Goal: Task Accomplishment & Management: Manage account settings

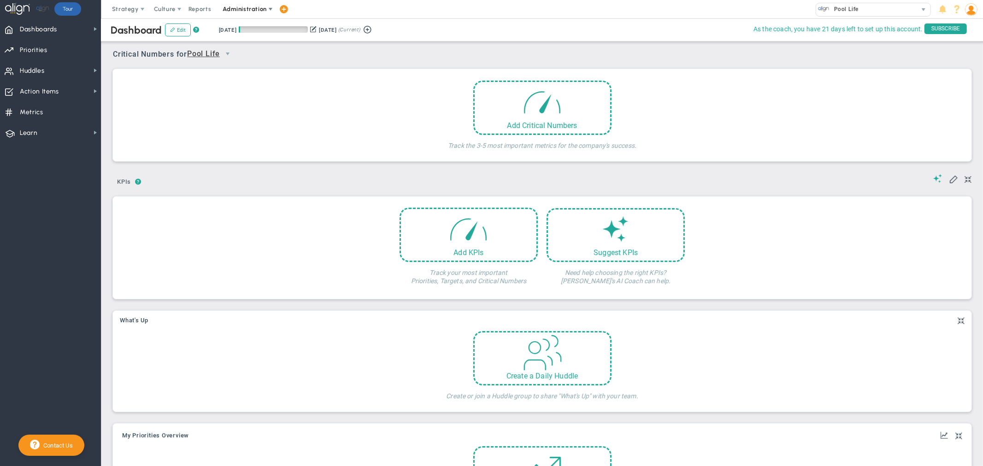
click at [250, 11] on span "Administration" at bounding box center [245, 9] width 44 height 7
click at [254, 61] on span "Company Settings" at bounding box center [254, 64] width 76 height 18
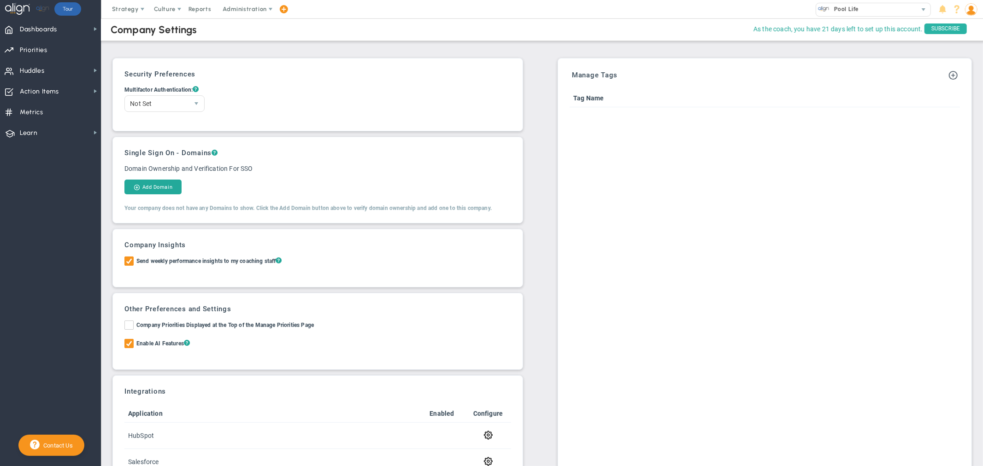
click at [946, 24] on span "SUBSCRIBE" at bounding box center [946, 29] width 42 height 11
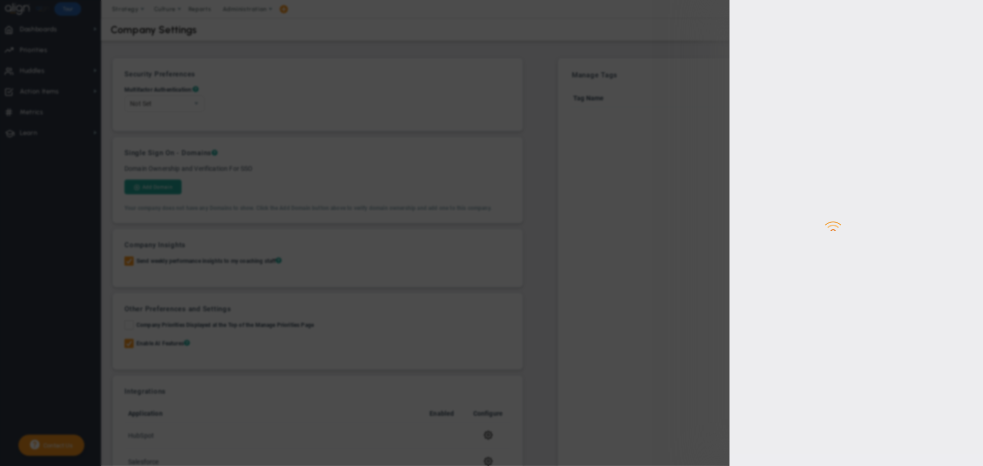
click at [566, 77] on div "Loading... Your subscription has expired! Your company's subscription has expir…" at bounding box center [491, 233] width 983 height 466
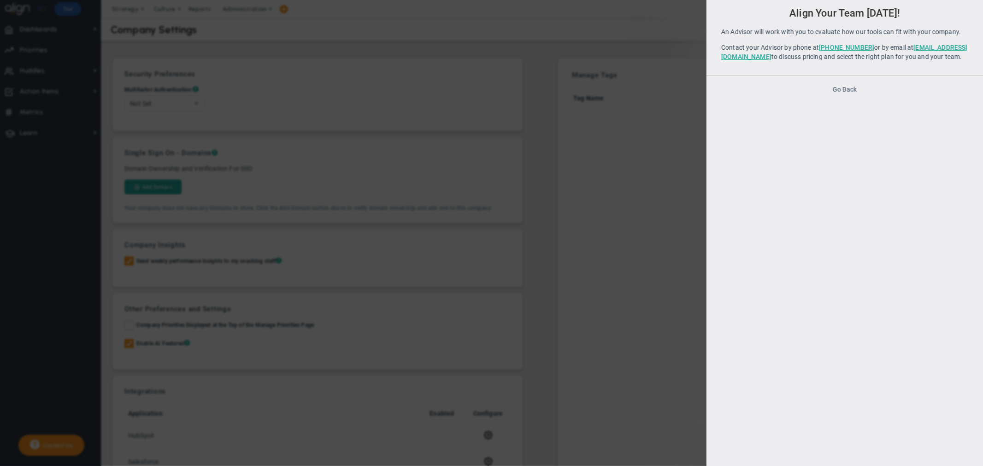
click at [846, 93] on button "Go Back" at bounding box center [845, 89] width 24 height 7
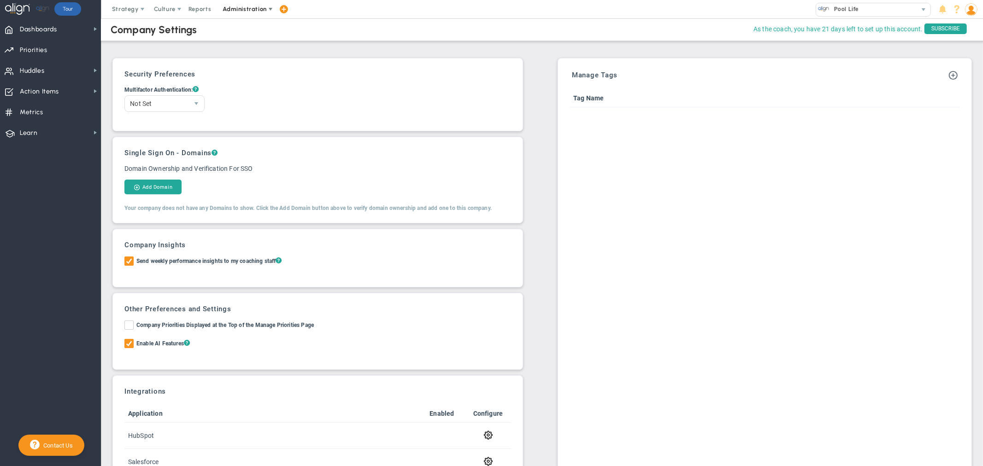
click at [271, 13] on span "Administration" at bounding box center [245, 9] width 59 height 18
click at [255, 65] on span "Company Settings" at bounding box center [254, 64] width 76 height 18
click at [261, 10] on span "Administration" at bounding box center [245, 9] width 44 height 7
click at [256, 84] on span "Company Profile" at bounding box center [254, 83] width 76 height 18
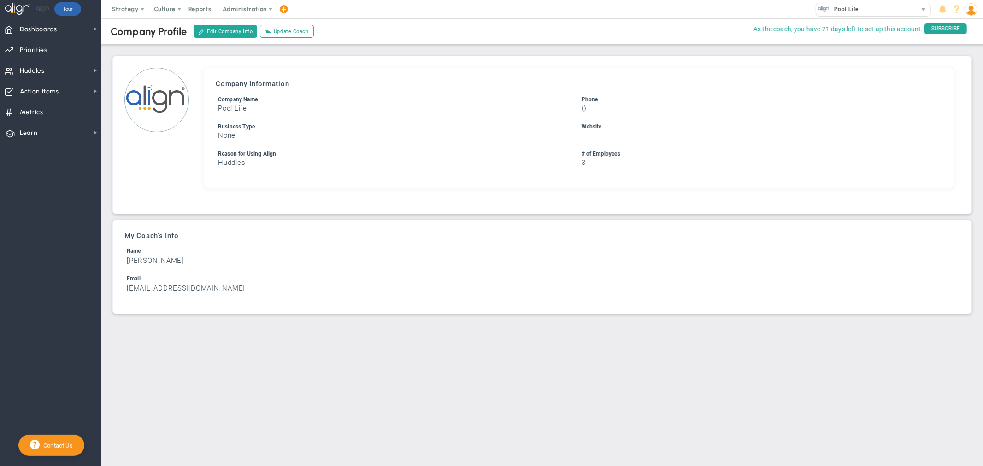
click at [147, 100] on img at bounding box center [156, 100] width 65 height 65
click at [174, 100] on img at bounding box center [156, 100] width 65 height 65
click at [219, 34] on button "Edit Company Info" at bounding box center [226, 31] width 64 height 13
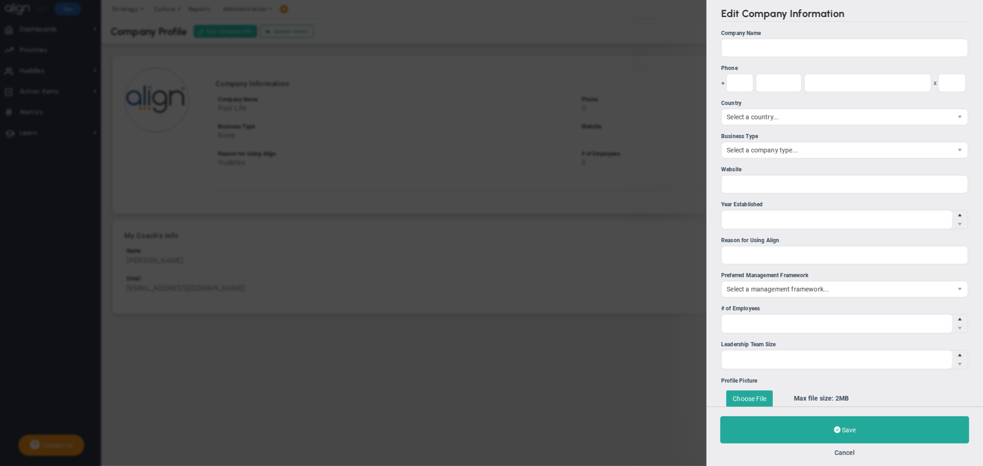
type input "Pool Life"
type input "Huddles"
type input "3"
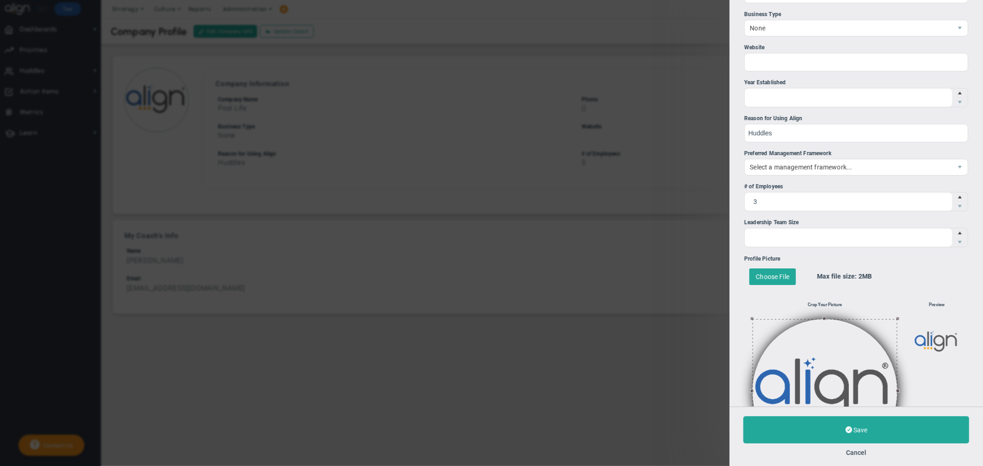
scroll to position [195, 0]
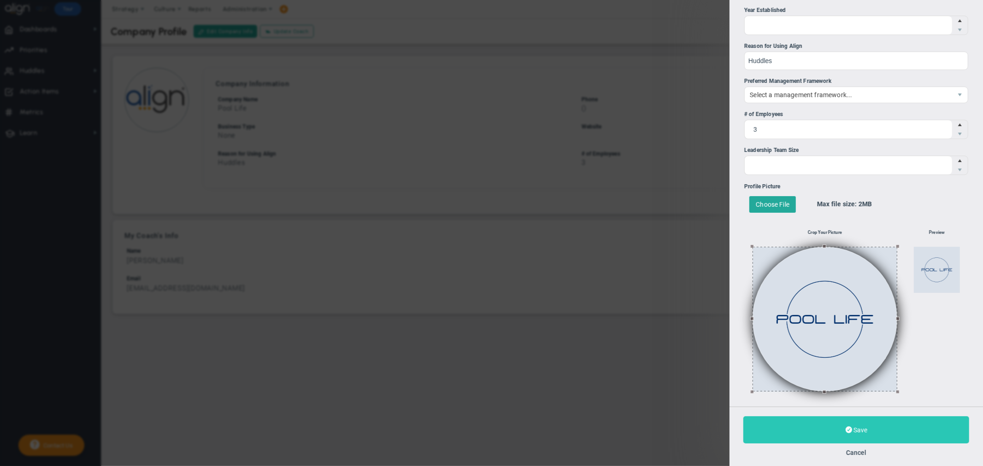
click at [857, 434] on button "Save" at bounding box center [856, 430] width 226 height 27
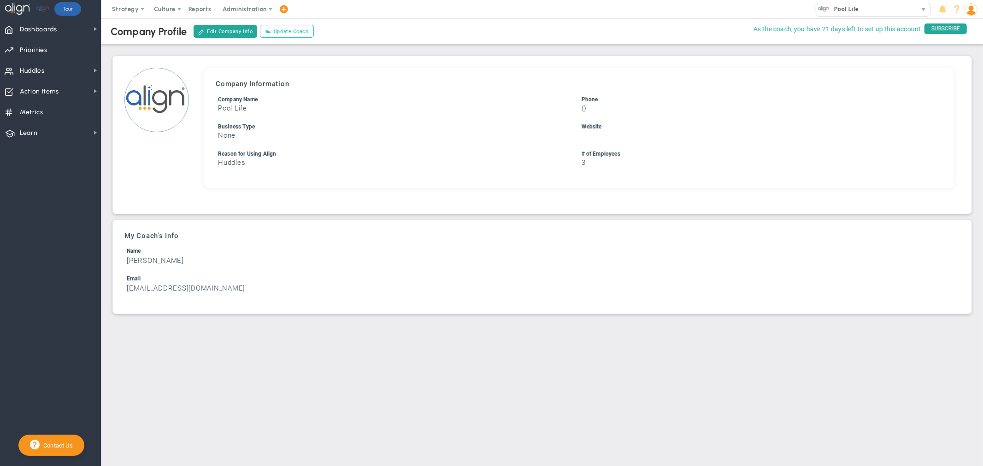
click at [282, 33] on button "Update Coach" at bounding box center [286, 31] width 53 height 13
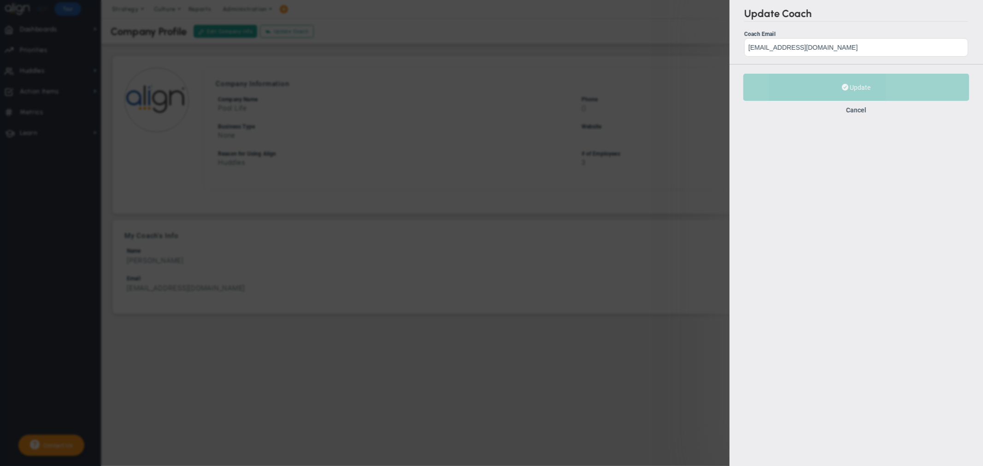
click at [361, 121] on div "Update Coach Coach Email [EMAIL_ADDRESS][DOMAIN_NAME] Correct Coach Email Incor…" at bounding box center [491, 233] width 983 height 466
click at [218, 50] on div "Update Coach Coach Email [EMAIL_ADDRESS][DOMAIN_NAME] Correct Coach Email Incor…" at bounding box center [491, 233] width 983 height 466
click at [864, 109] on button "Cancel" at bounding box center [856, 109] width 20 height 7
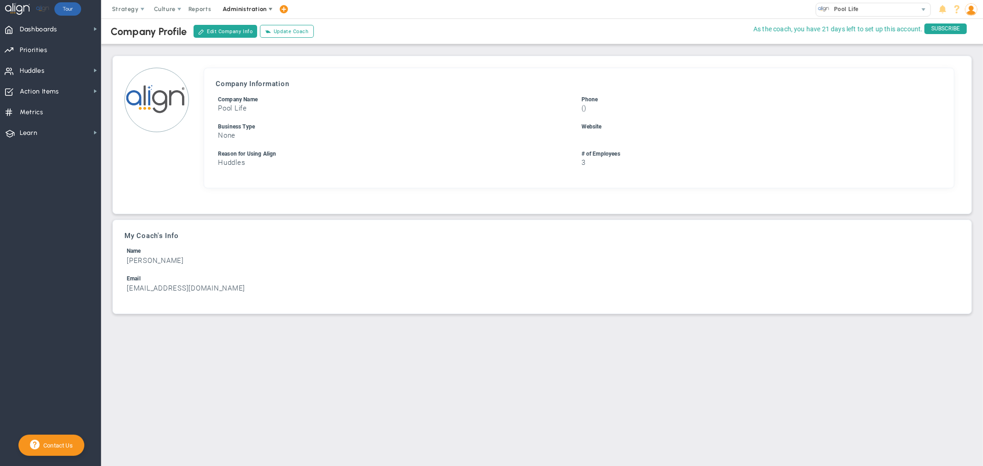
click at [262, 14] on span "Administration" at bounding box center [245, 9] width 59 height 18
click at [261, 26] on span "Manage Users" at bounding box center [254, 27] width 76 height 18
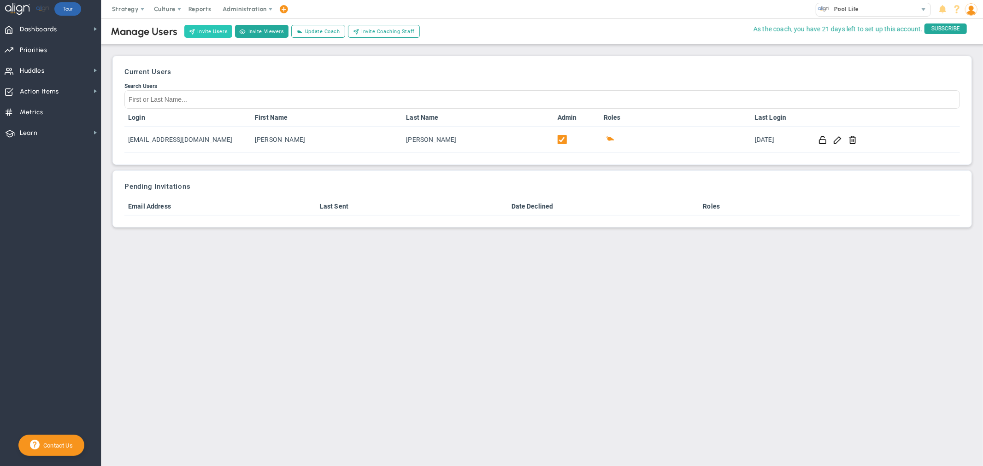
click at [203, 31] on button "Invite Users" at bounding box center [208, 31] width 48 height 13
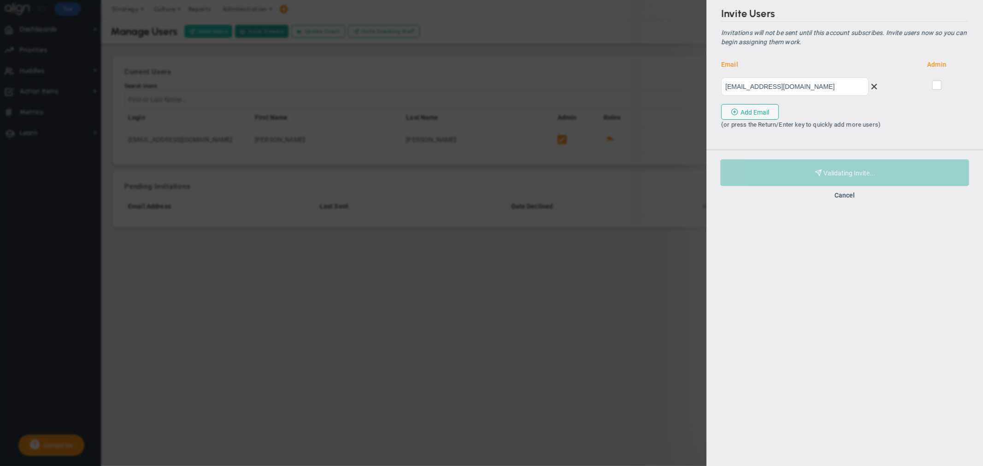
type input "[EMAIL_ADDRESS][DOMAIN_NAME]"
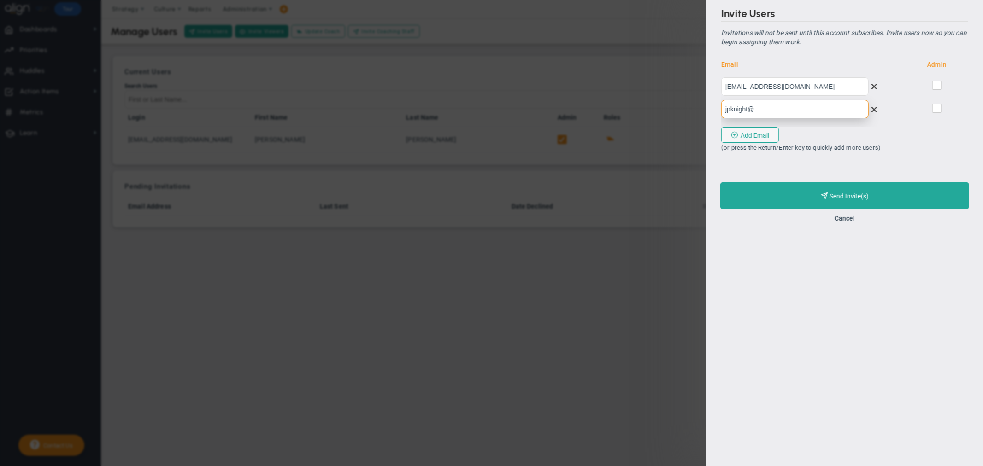
click at [796, 106] on input "jpknight@" at bounding box center [794, 109] width 147 height 18
type input "[EMAIL_ADDRESS][DOMAIN_NAME]"
click at [760, 130] on button "Add Email" at bounding box center [750, 135] width 58 height 16
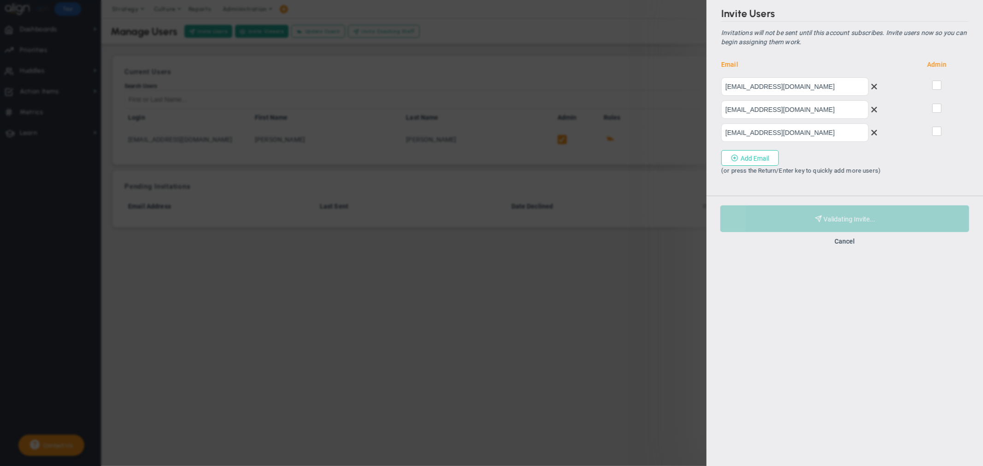
type input "[EMAIL_ADDRESS][DOMAIN_NAME]"
